Goal: Contribute content: Contribute content

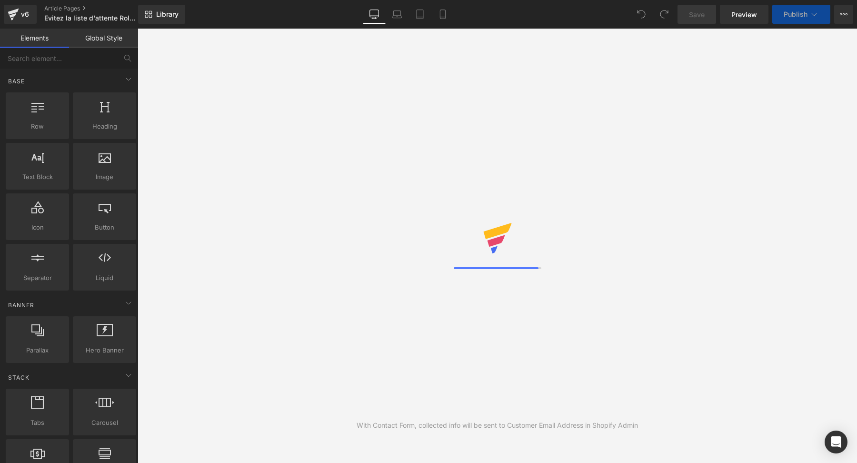
click at [248, 68] on div "Navigation POUR ELLE Toutes nos montres Rechercher" at bounding box center [498, 67] width 500 height 62
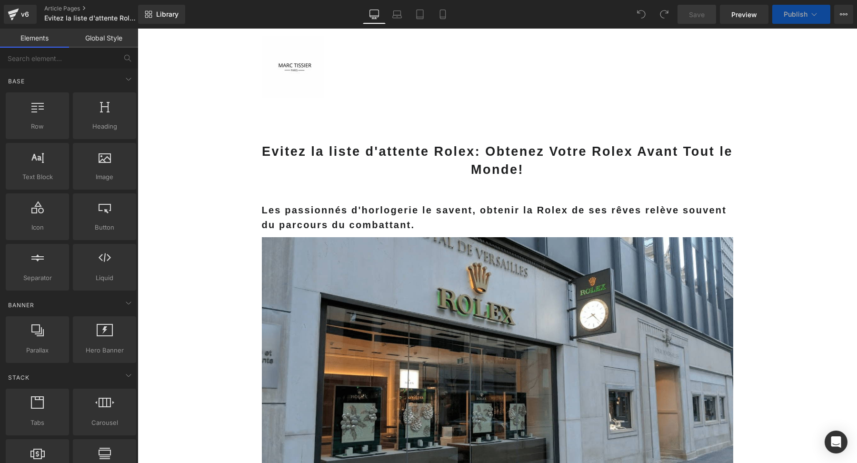
click at [587, 151] on strong "Evitez la liste d'attente Rolex: Obtenez Votre Rolex Avant Tout le Monde!" at bounding box center [497, 160] width 471 height 32
click at [587, 157] on strong "Evitez la liste d'attente Rolex: Obtenez Votre Rolex Avant Tout le Monde!" at bounding box center [497, 160] width 471 height 32
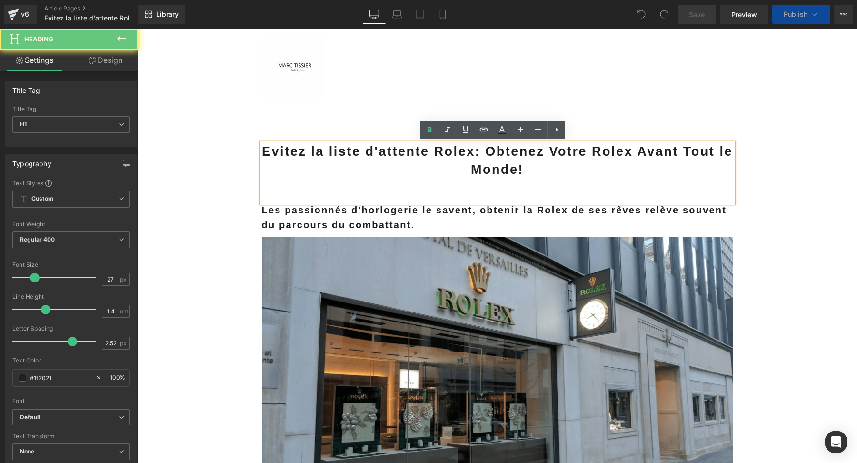
click at [587, 155] on strong "Evitez la liste d'attente Rolex: Obtenez Votre Rolex Avant Tout le Monde!" at bounding box center [497, 160] width 471 height 32
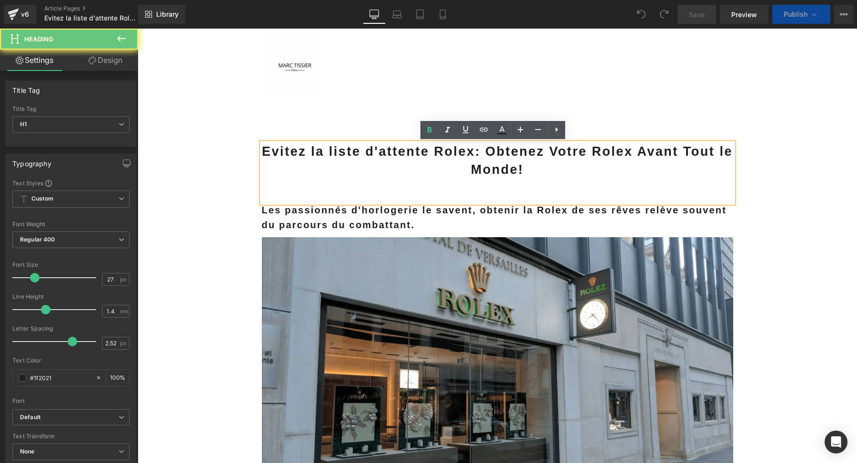
click at [587, 155] on strong "Evitez la liste d'attente Rolex: Obtenez Votre Rolex Avant Tout le Monde!" at bounding box center [497, 160] width 471 height 32
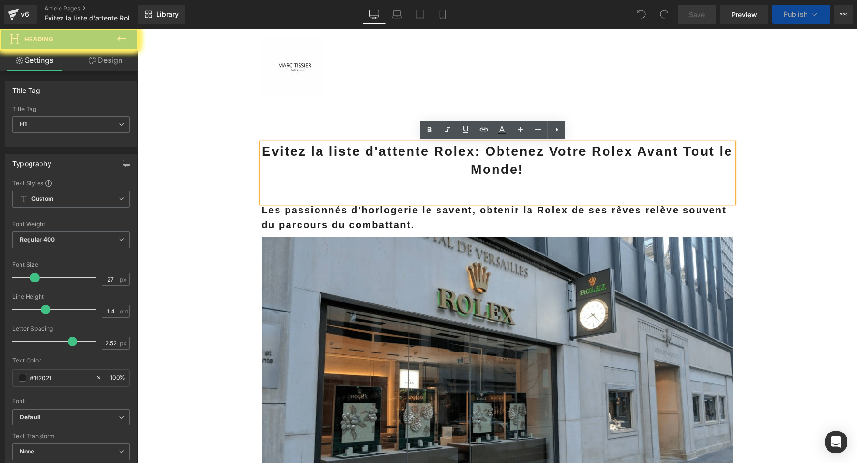
click at [587, 155] on strong "Evitez la liste d'attente Rolex: Obtenez Votre Rolex Avant Tout le Monde!" at bounding box center [497, 160] width 471 height 32
click at [262, 192] on div "Evitez la liste d'attente Rolex: Obtenez Votre Rolex Avant Tout le Monde!" at bounding box center [498, 173] width 472 height 60
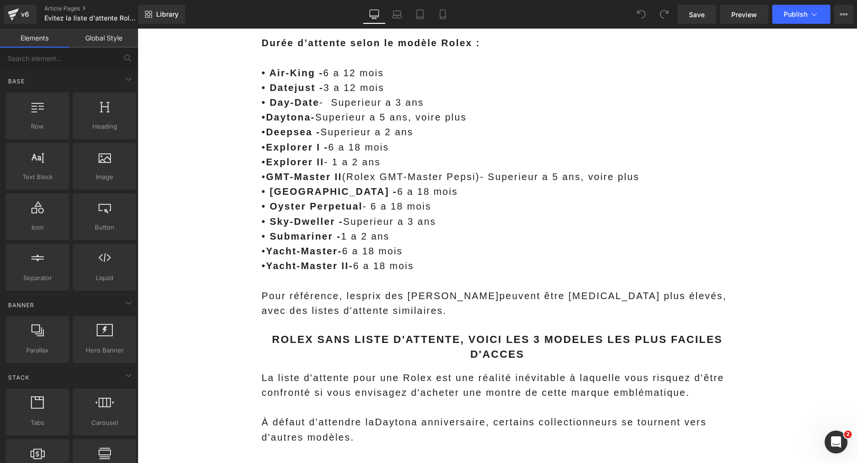
scroll to position [6923, 0]
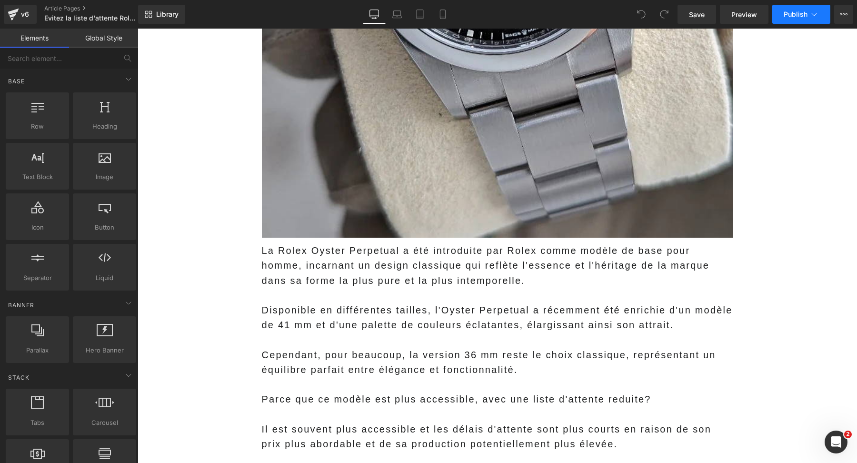
click at [798, 12] on span "Publish" at bounding box center [796, 14] width 24 height 8
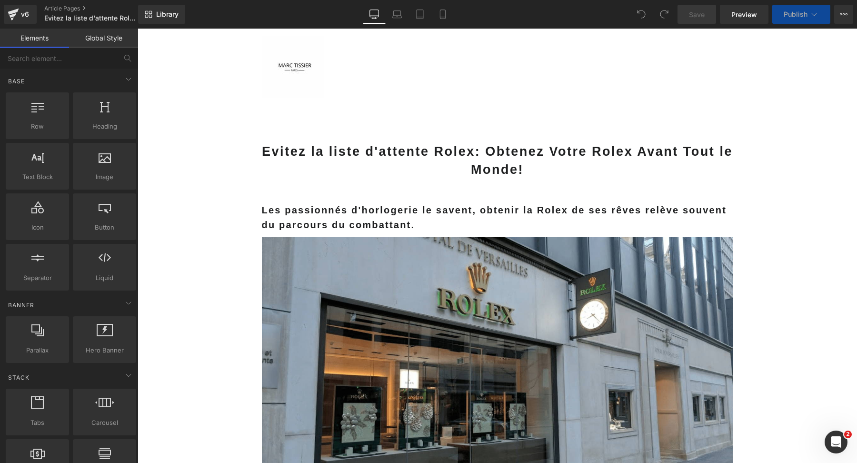
click at [796, 16] on span "Publish" at bounding box center [796, 14] width 24 height 8
click at [801, 17] on span "Publish" at bounding box center [796, 14] width 24 height 8
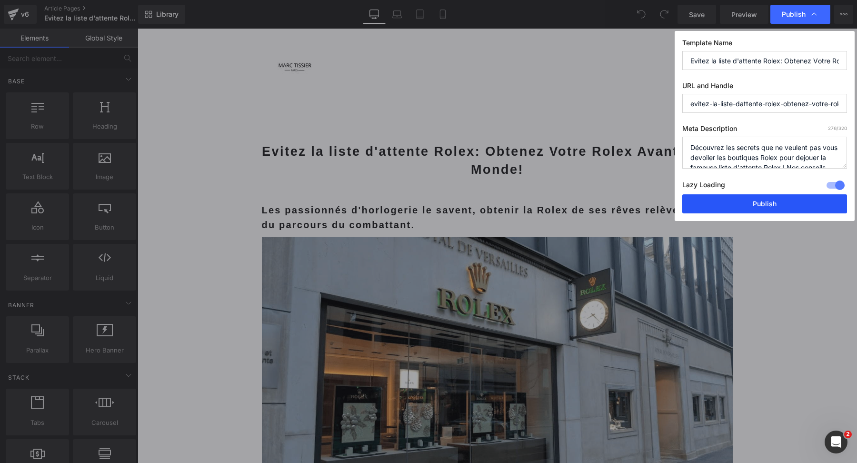
click at [736, 202] on button "Publish" at bounding box center [765, 203] width 165 height 19
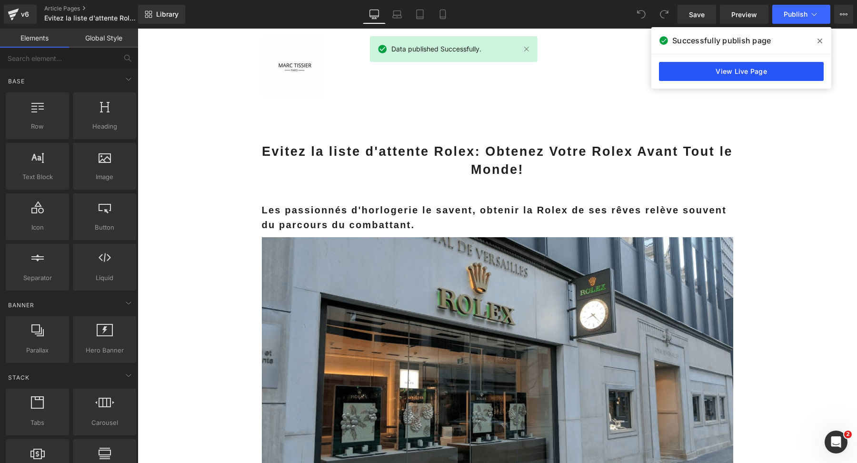
click at [694, 70] on link "View Live Page" at bounding box center [741, 71] width 165 height 19
